Goal: Task Accomplishment & Management: Manage account settings

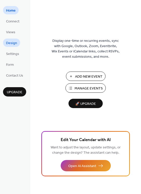
click at [12, 42] on span "Design" at bounding box center [11, 43] width 11 height 5
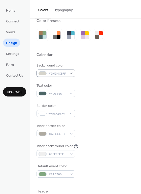
scroll to position [9, 0]
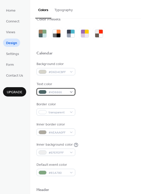
click at [43, 93] on div at bounding box center [43, 92] width 8 height 4
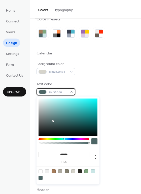
click at [61, 91] on span "#4D6666" at bounding box center [58, 92] width 19 height 5
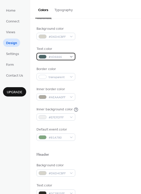
scroll to position [44, 0]
click at [65, 58] on span "#4D6666" at bounding box center [58, 57] width 19 height 5
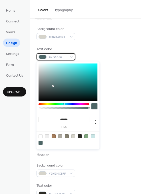
scroll to position [48, 0]
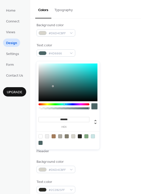
click at [41, 144] on div at bounding box center [41, 143] width 4 height 4
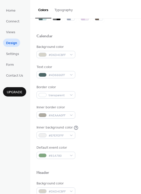
scroll to position [26, 0]
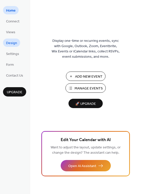
click at [10, 45] on span "Design" at bounding box center [11, 43] width 11 height 5
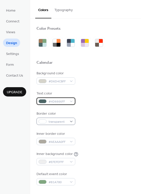
click at [44, 99] on div "Background color #D6D4CBFF Text color #4D6666FF Border color transparent Inner …" at bounding box center [86, 128] width 98 height 115
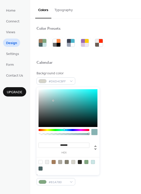
scroll to position [19, 0]
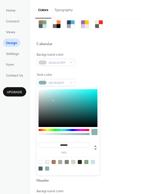
drag, startPoint x: 74, startPoint y: 143, endPoint x: 54, endPoint y: 143, distance: 19.7
click at [54, 143] on input "*******" at bounding box center [64, 145] width 51 height 5
click at [72, 146] on input "*******" at bounding box center [64, 145] width 51 height 5
click at [70, 145] on input "*******" at bounding box center [64, 145] width 51 height 5
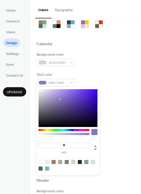
type input "*"
paste input "*******"
type input "*******"
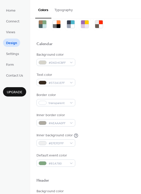
click at [112, 137] on div "Inner background color #EFEFEFFF" at bounding box center [86, 140] width 98 height 14
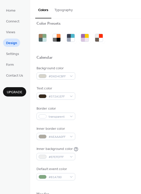
click at [80, 96] on div "Text color #372A1EFF" at bounding box center [86, 93] width 98 height 14
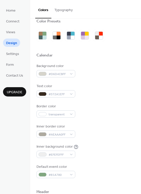
scroll to position [0, 0]
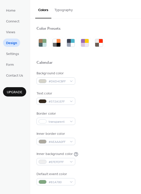
click at [65, 11] on button "Typography" at bounding box center [63, 9] width 24 height 18
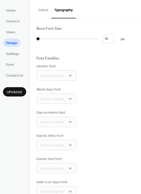
click at [71, 43] on div "Base Font Size * px Font Families Header font Choose Option Week days font Choo…" at bounding box center [86, 123] width 98 height 194
click at [75, 30] on div "Base Font Size" at bounding box center [86, 29] width 98 height 7
click at [67, 75] on div "Choose Option" at bounding box center [57, 75] width 40 height 10
click at [84, 64] on div "Header font Choose Option" at bounding box center [86, 72] width 98 height 17
click at [87, 12] on div "Colors Typography" at bounding box center [85, 9] width 111 height 19
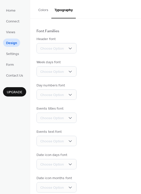
scroll to position [33, 0]
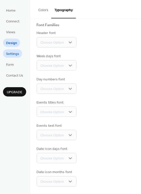
click at [13, 56] on span "Settings" at bounding box center [12, 53] width 13 height 5
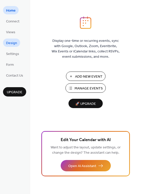
click at [14, 41] on span "Design" at bounding box center [11, 43] width 11 height 5
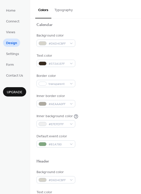
scroll to position [39, 0]
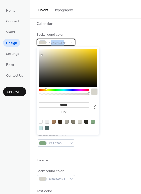
drag, startPoint x: 65, startPoint y: 43, endPoint x: 50, endPoint y: 43, distance: 14.9
click at [50, 43] on span "#D6D4CBFF" at bounding box center [58, 42] width 19 height 5
drag, startPoint x: 79, startPoint y: 105, endPoint x: 57, endPoint y: 104, distance: 22.3
click at [57, 104] on input "*******" at bounding box center [64, 104] width 51 height 5
